Goal: Navigation & Orientation: Find specific page/section

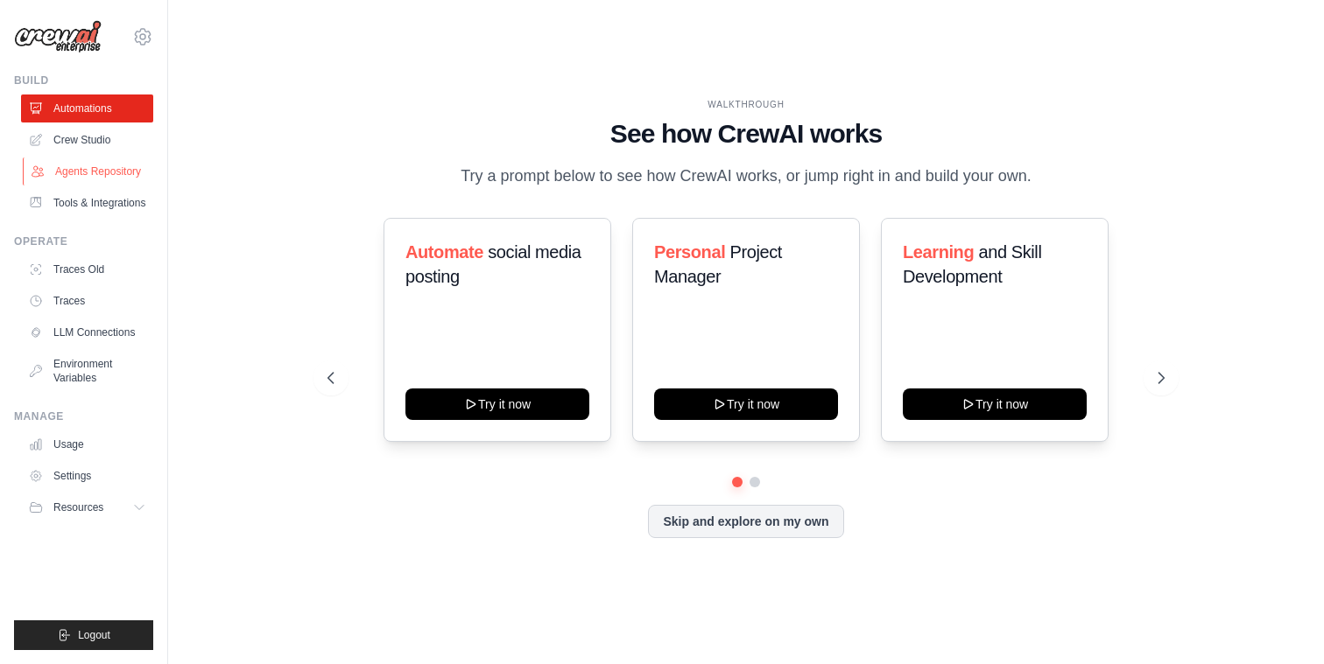
click at [101, 170] on link "Agents Repository" at bounding box center [89, 172] width 132 height 28
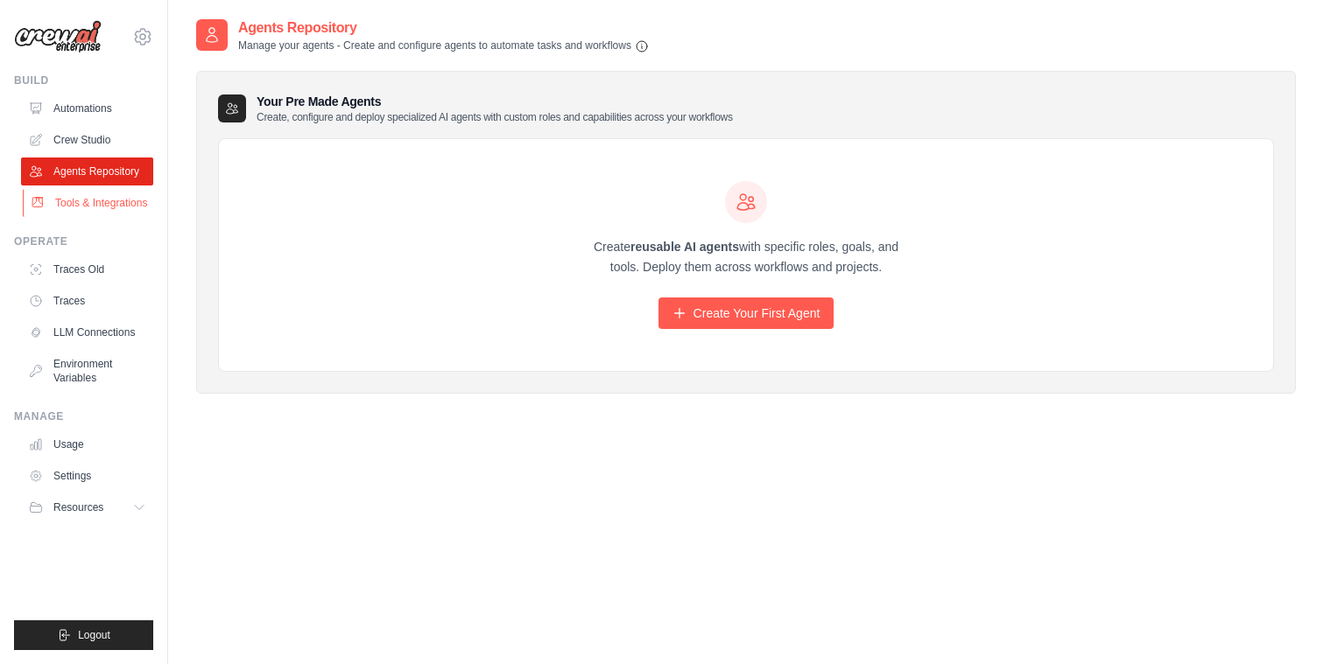
click at [102, 200] on link "Tools & Integrations" at bounding box center [89, 203] width 132 height 28
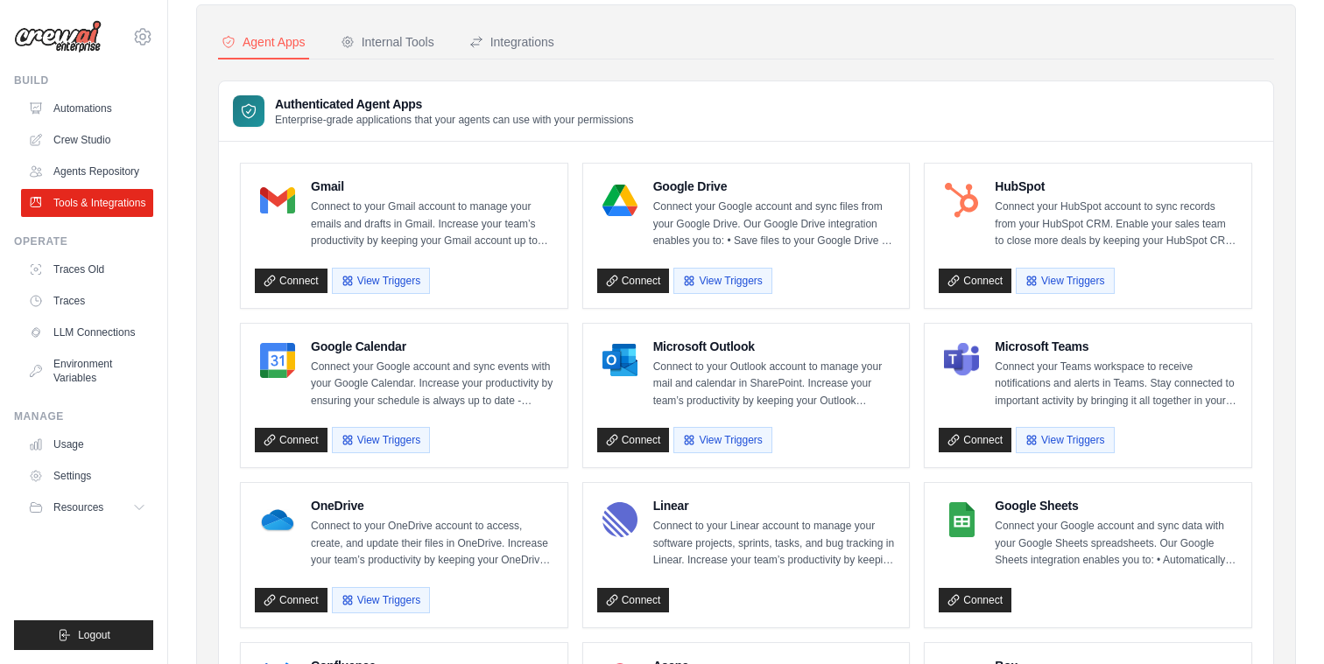
scroll to position [67, 0]
click at [1063, 440] on button "View Triggers" at bounding box center [1065, 438] width 98 height 26
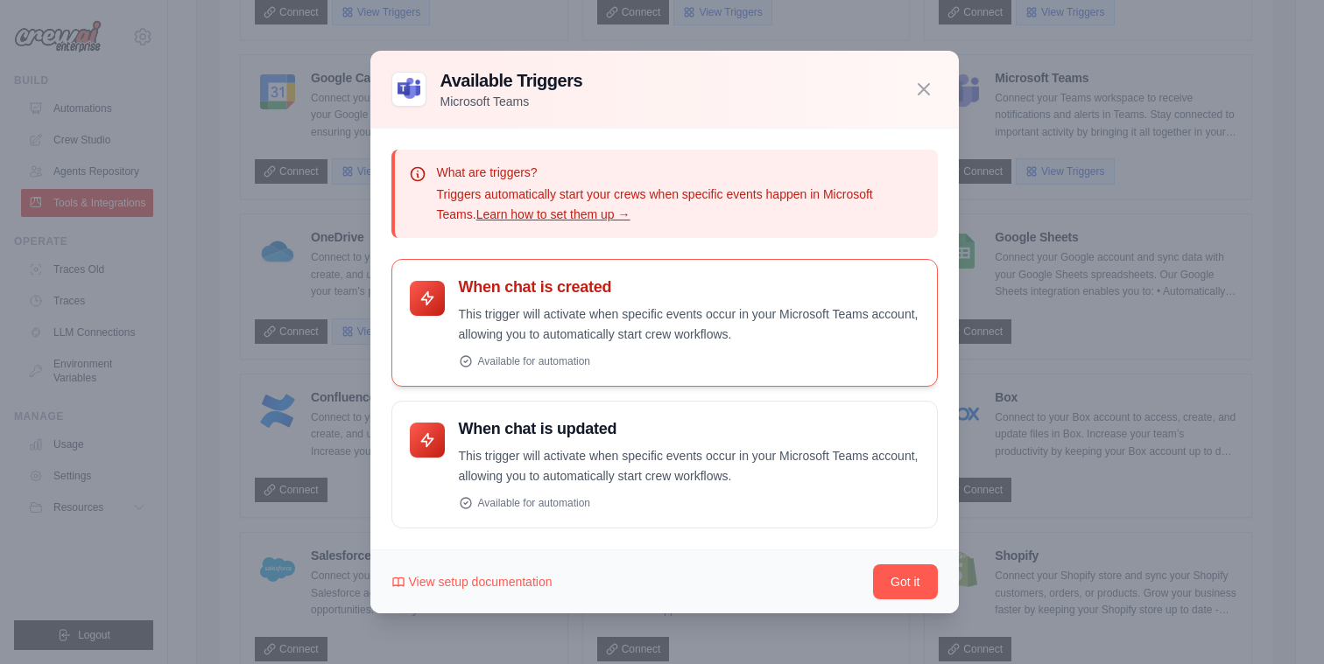
scroll to position [338, 0]
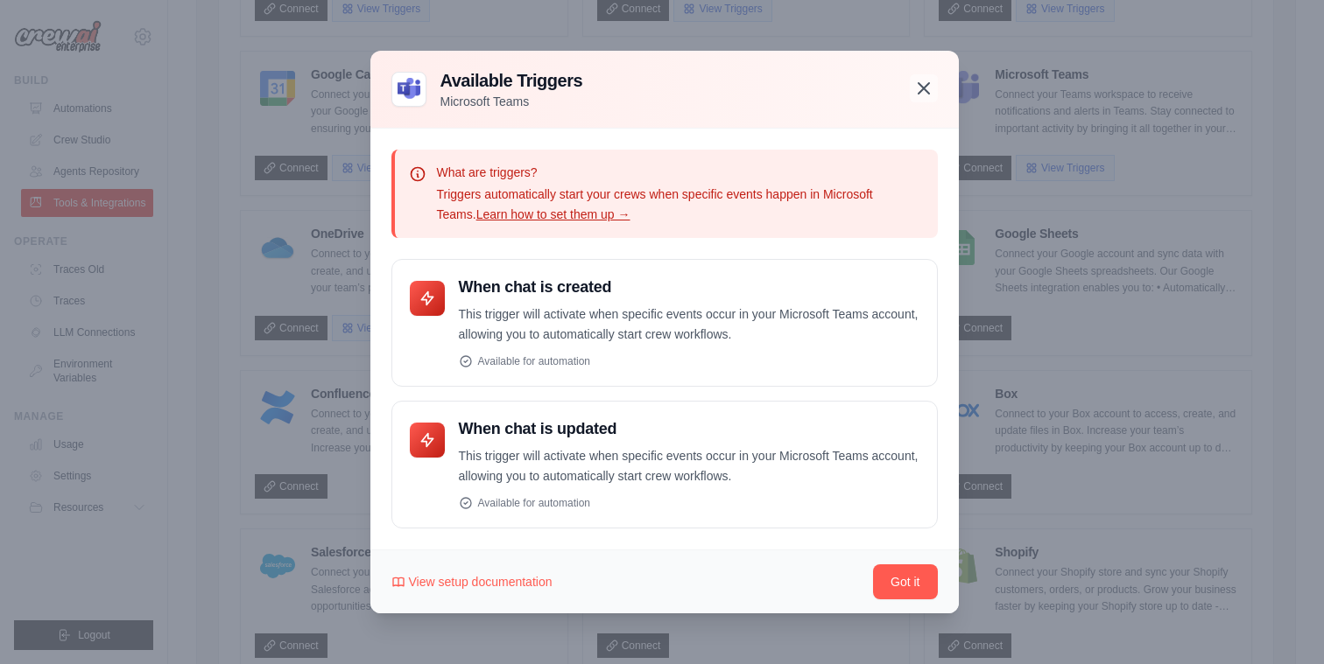
click at [934, 95] on button "button" at bounding box center [924, 88] width 28 height 28
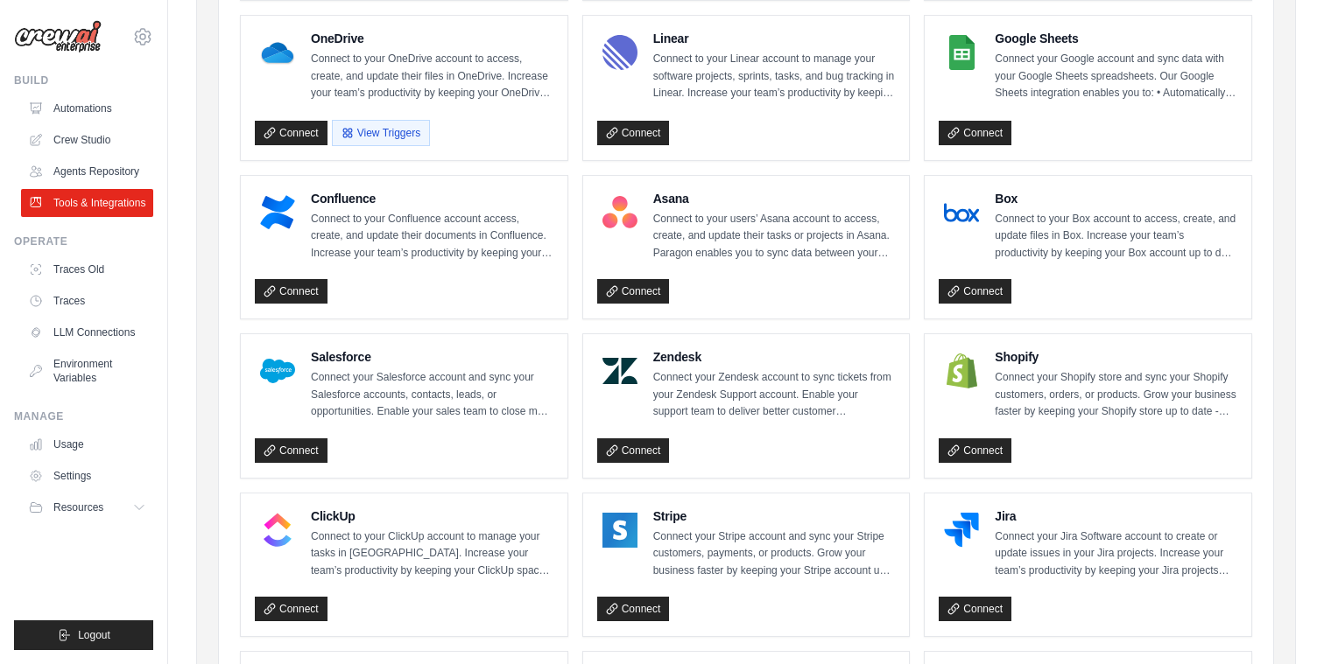
scroll to position [529, 0]
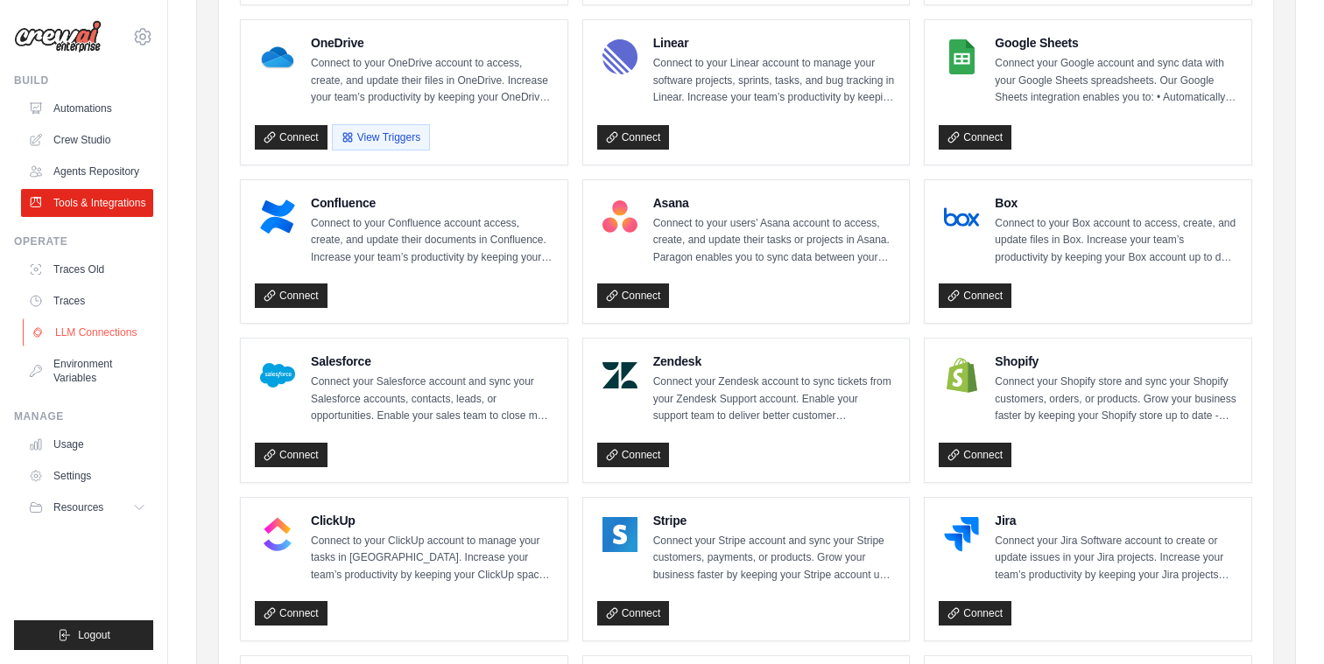
click at [102, 329] on link "LLM Connections" at bounding box center [89, 333] width 132 height 28
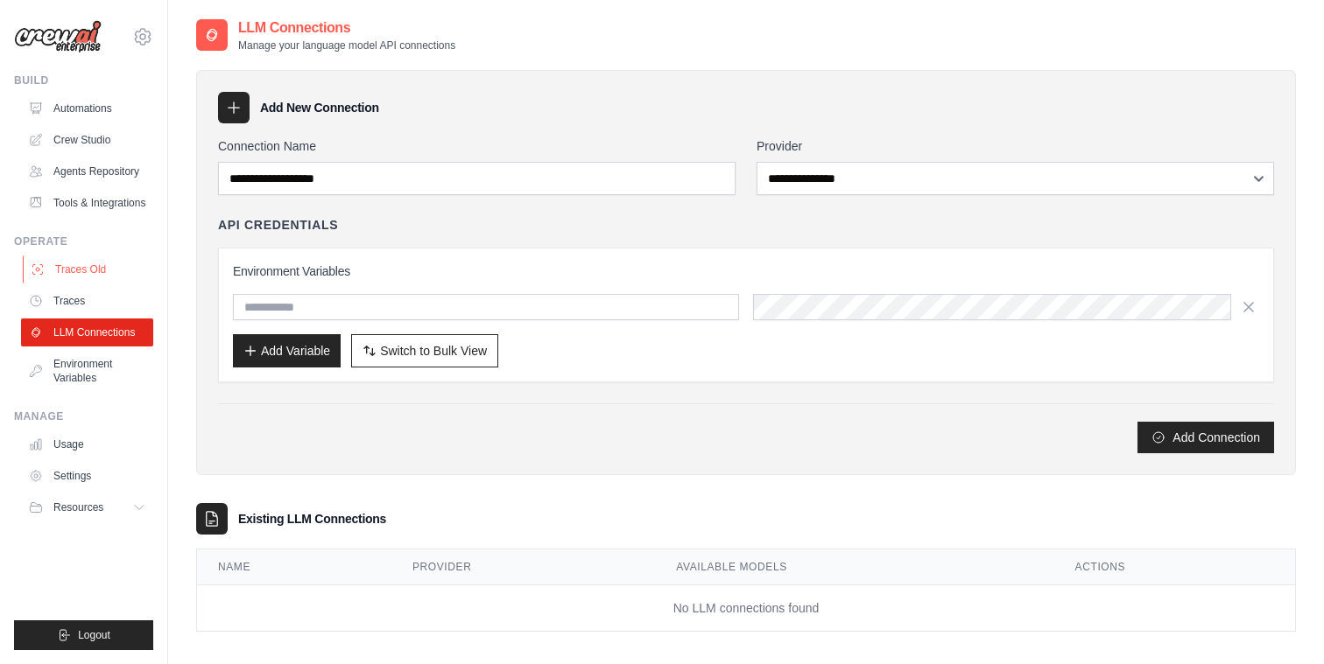
click at [79, 271] on link "Traces Old" at bounding box center [89, 270] width 132 height 28
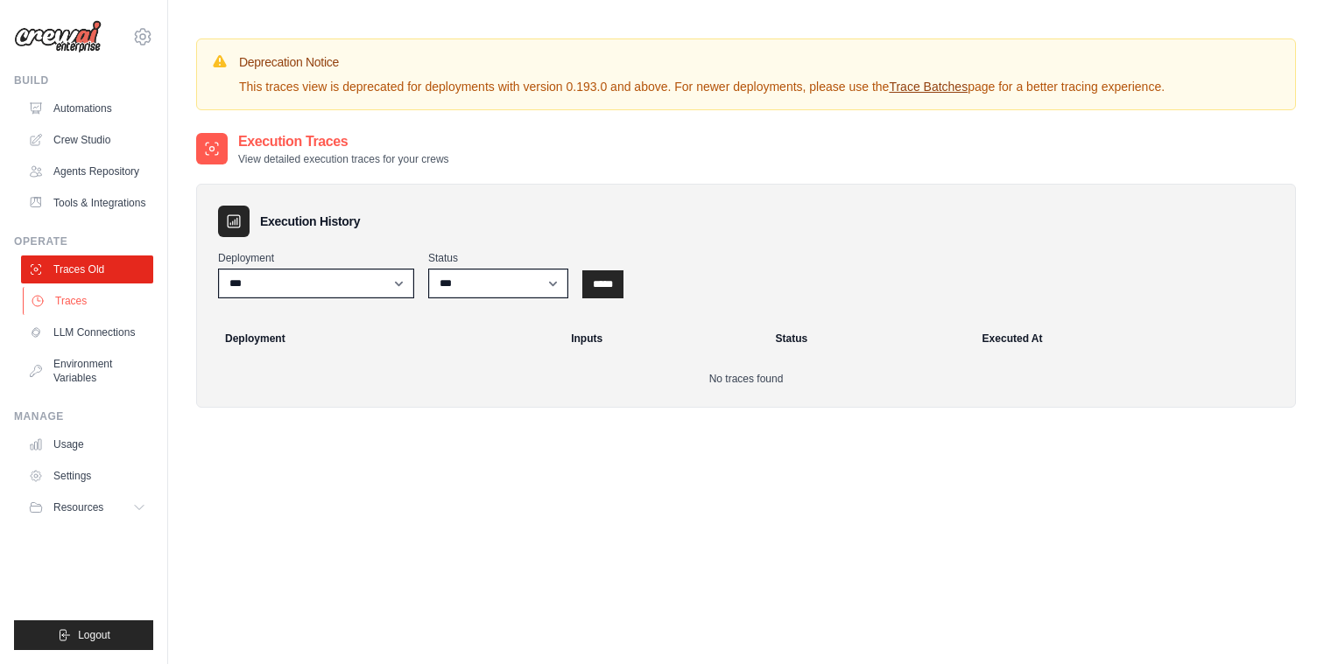
click at [74, 297] on link "Traces" at bounding box center [89, 301] width 132 height 28
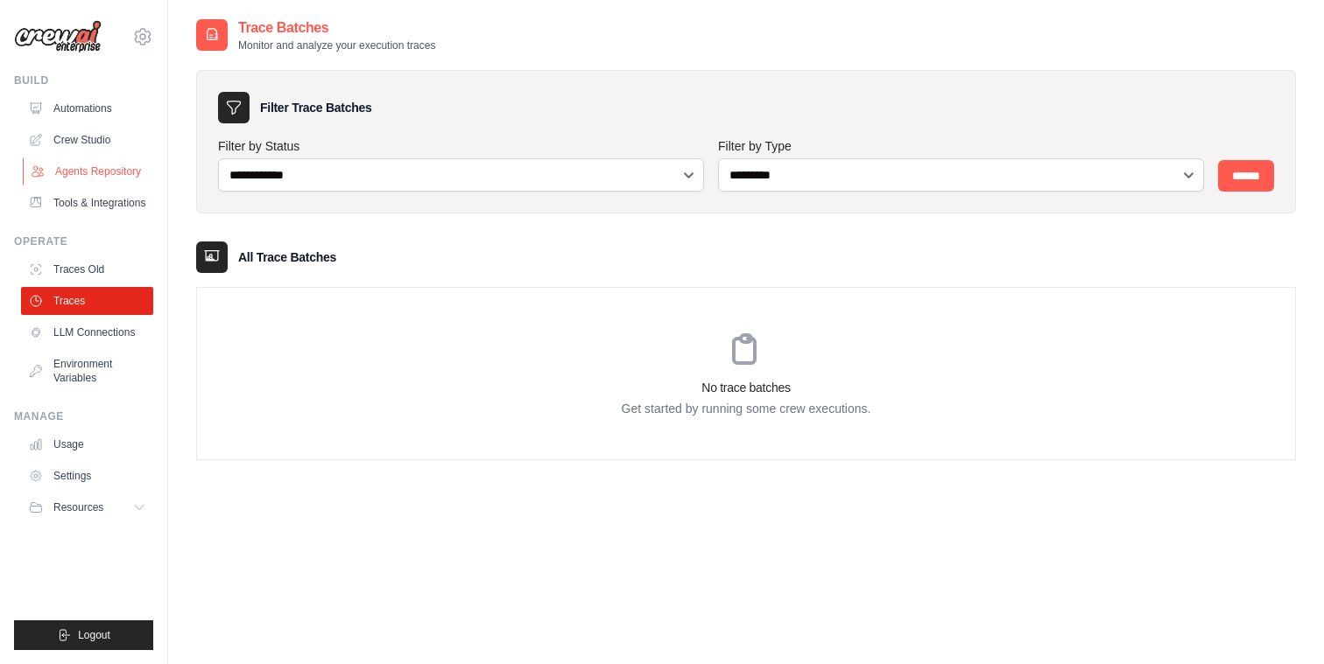
click at [99, 170] on link "Agents Repository" at bounding box center [89, 172] width 132 height 28
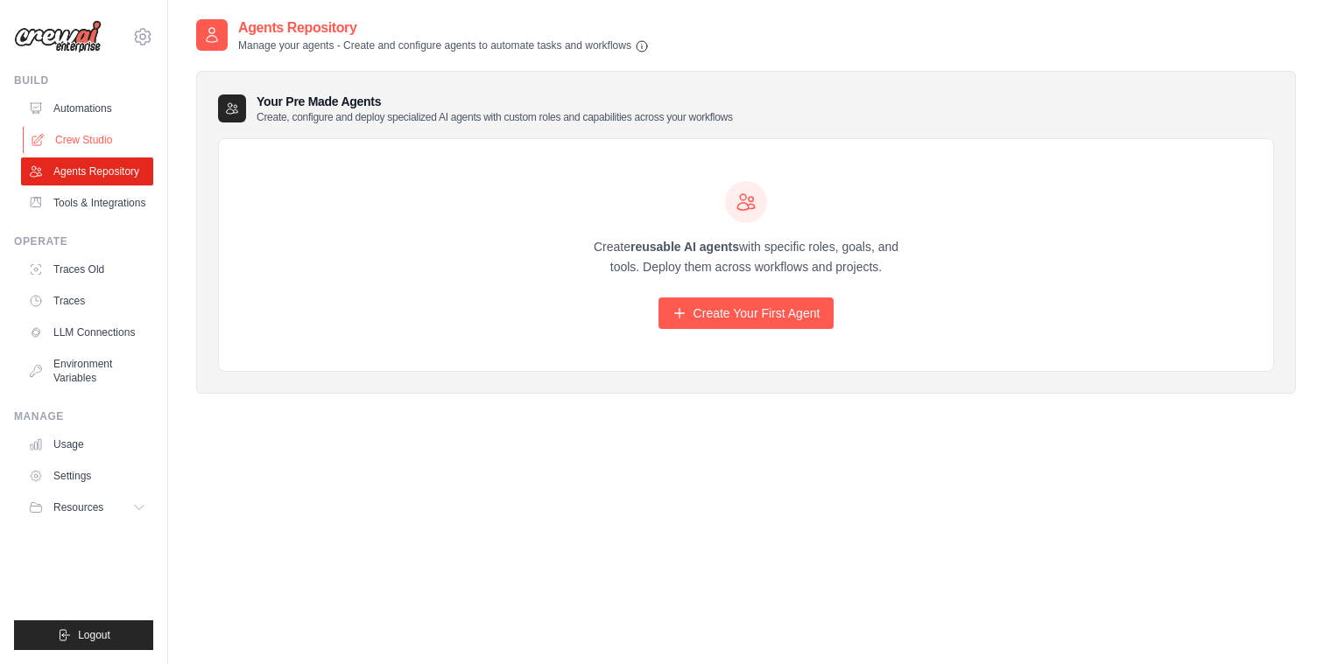
click at [96, 140] on link "Crew Studio" at bounding box center [89, 140] width 132 height 28
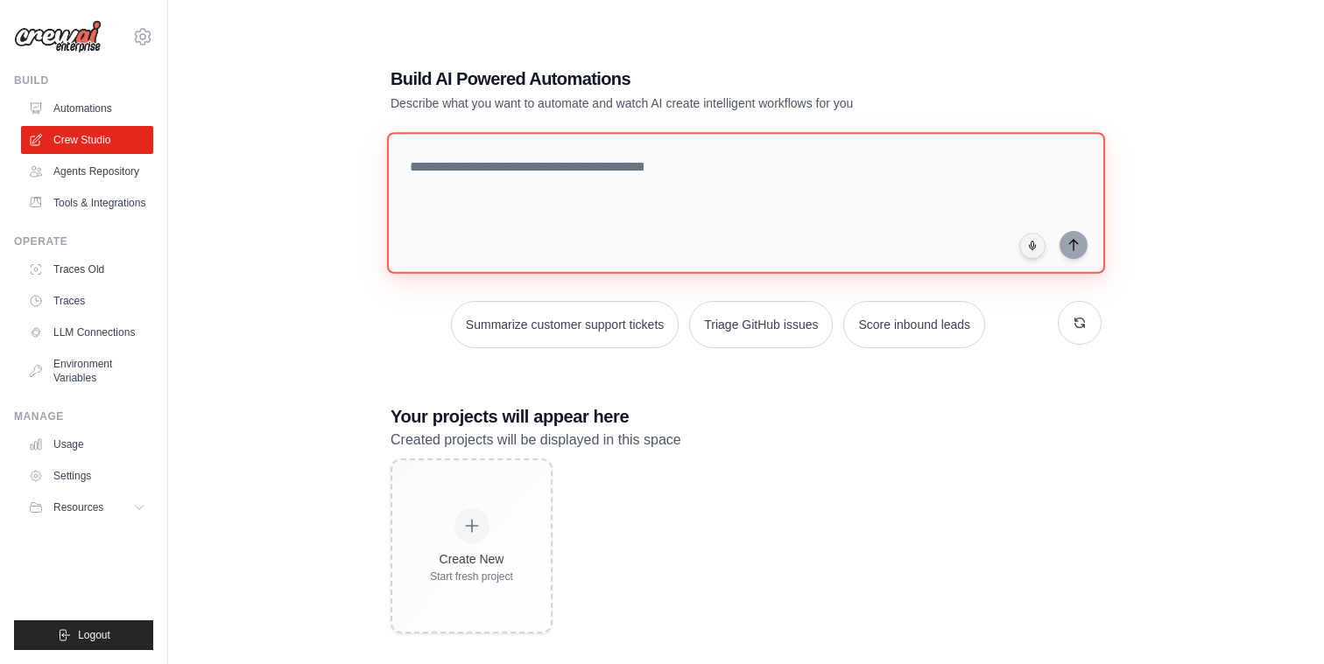
click at [635, 178] on textarea at bounding box center [746, 203] width 718 height 142
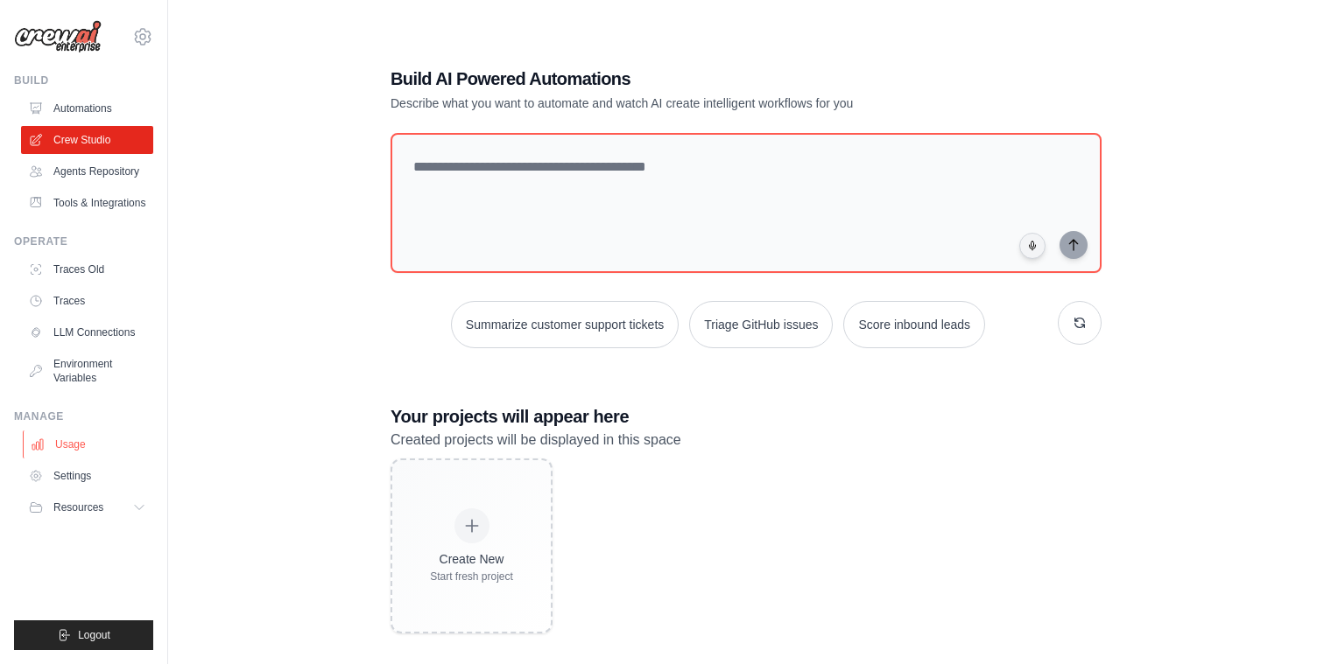
click at [61, 439] on link "Usage" at bounding box center [89, 445] width 132 height 28
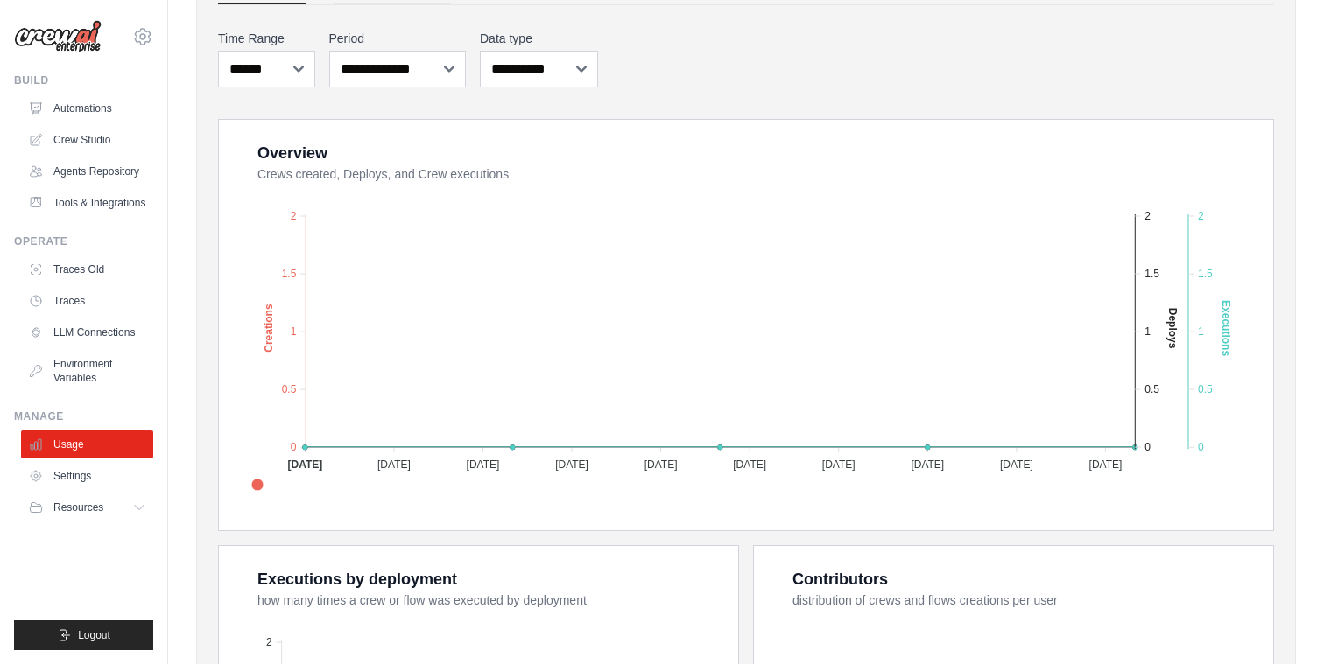
scroll to position [218, 0]
